Goal: Register for event/course

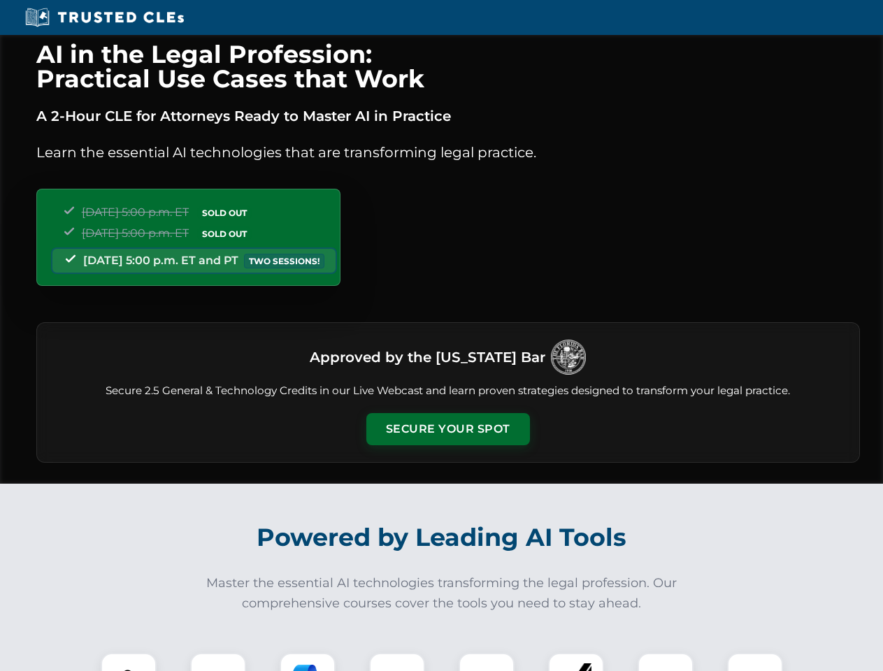
click at [448, 429] on button "Secure Your Spot" at bounding box center [448, 429] width 164 height 32
click at [129, 662] on img at bounding box center [128, 681] width 41 height 41
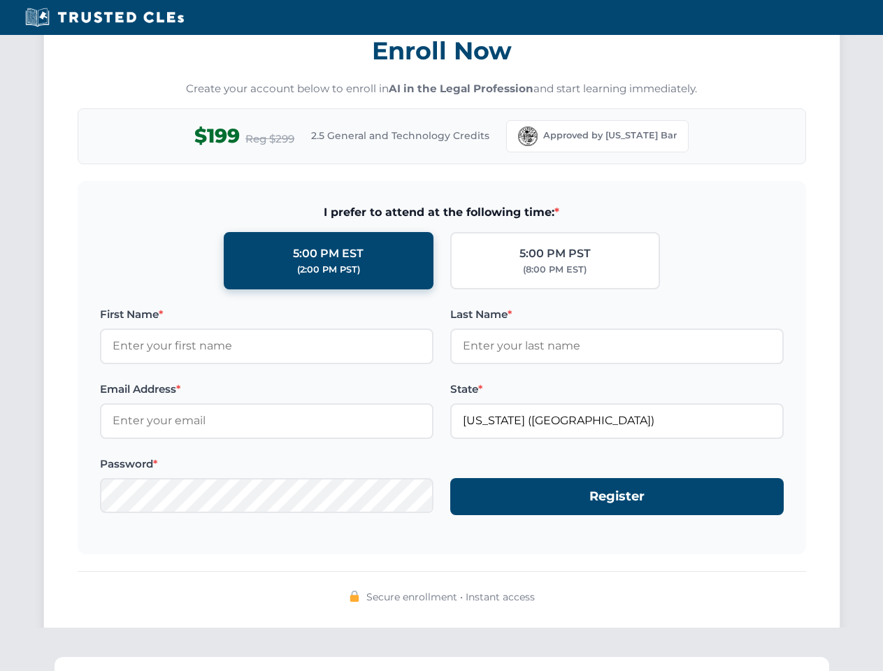
scroll to position [1373, 0]
